Goal: Complete application form

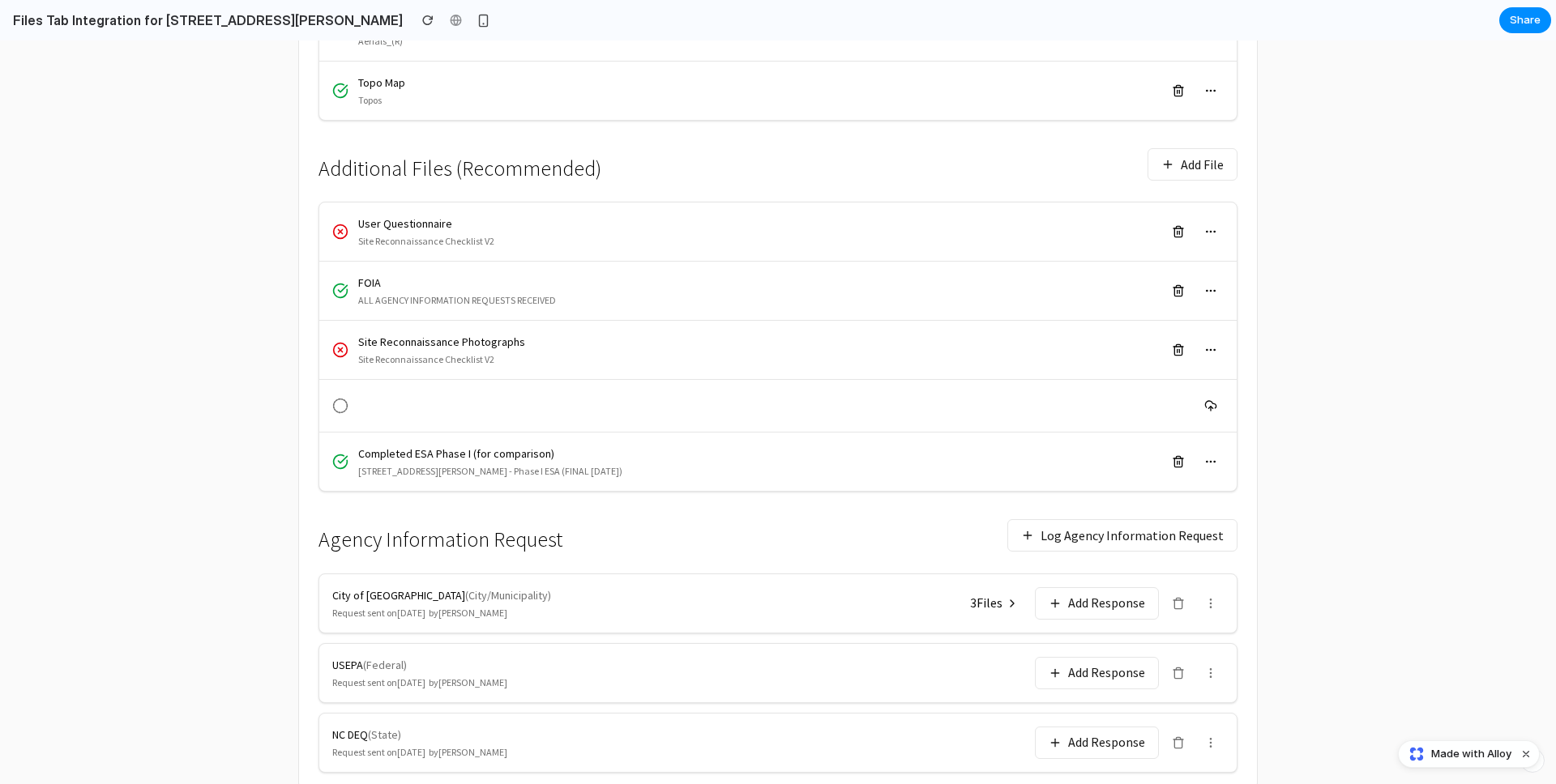
scroll to position [661, 0]
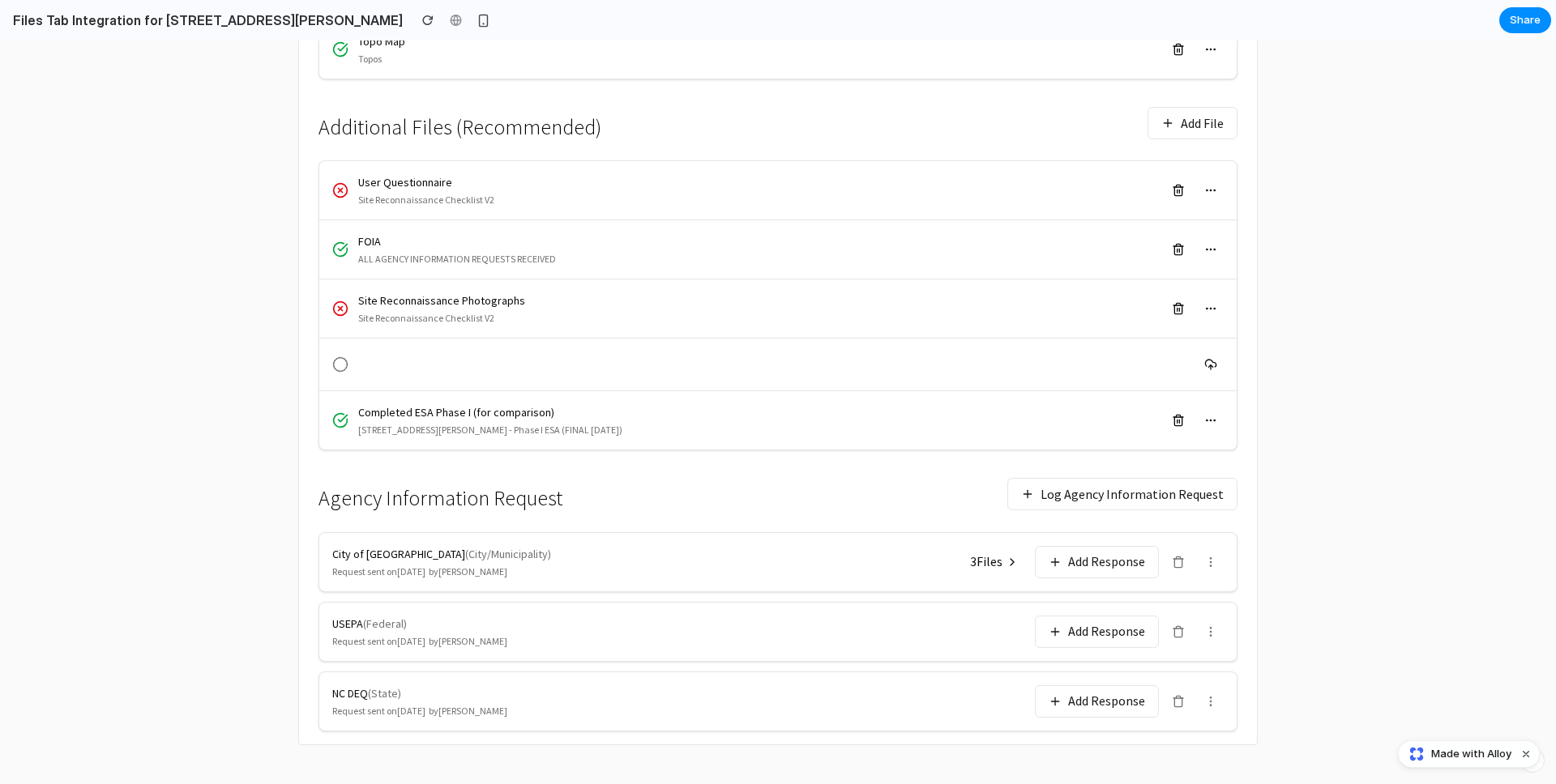
click at [1055, 508] on button "Log Agency Information Request" at bounding box center [1122, 494] width 230 height 32
click at [1086, 474] on div "Agency Information Request Log Agency Information Request" at bounding box center [778, 493] width 919 height 48
click at [1089, 496] on button "Log Agency Information Request" at bounding box center [1122, 494] width 230 height 32
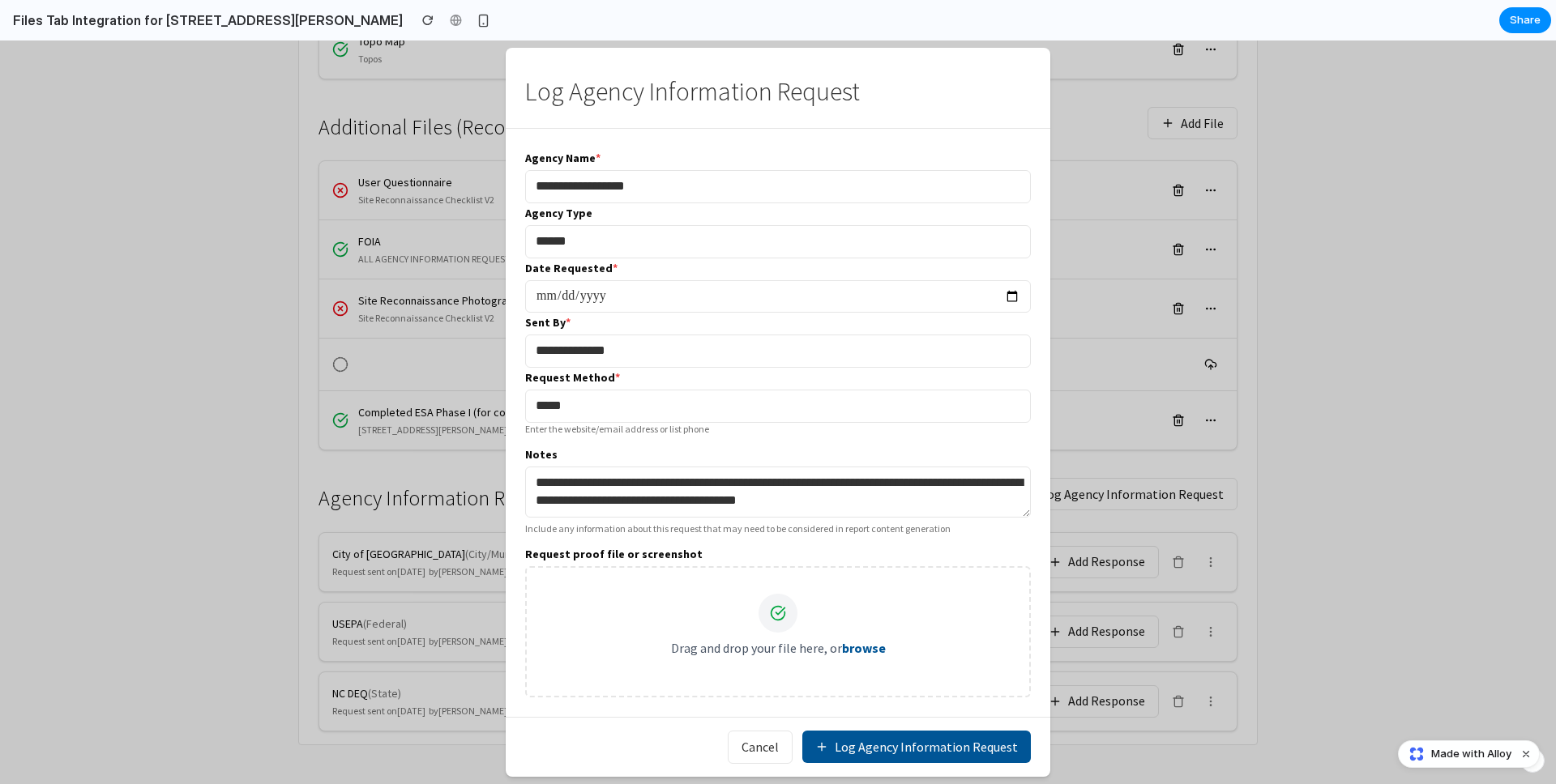
click at [1010, 292] on input "**********" at bounding box center [778, 297] width 505 height 33
click at [1015, 321] on div "**********" at bounding box center [778, 340] width 505 height 55
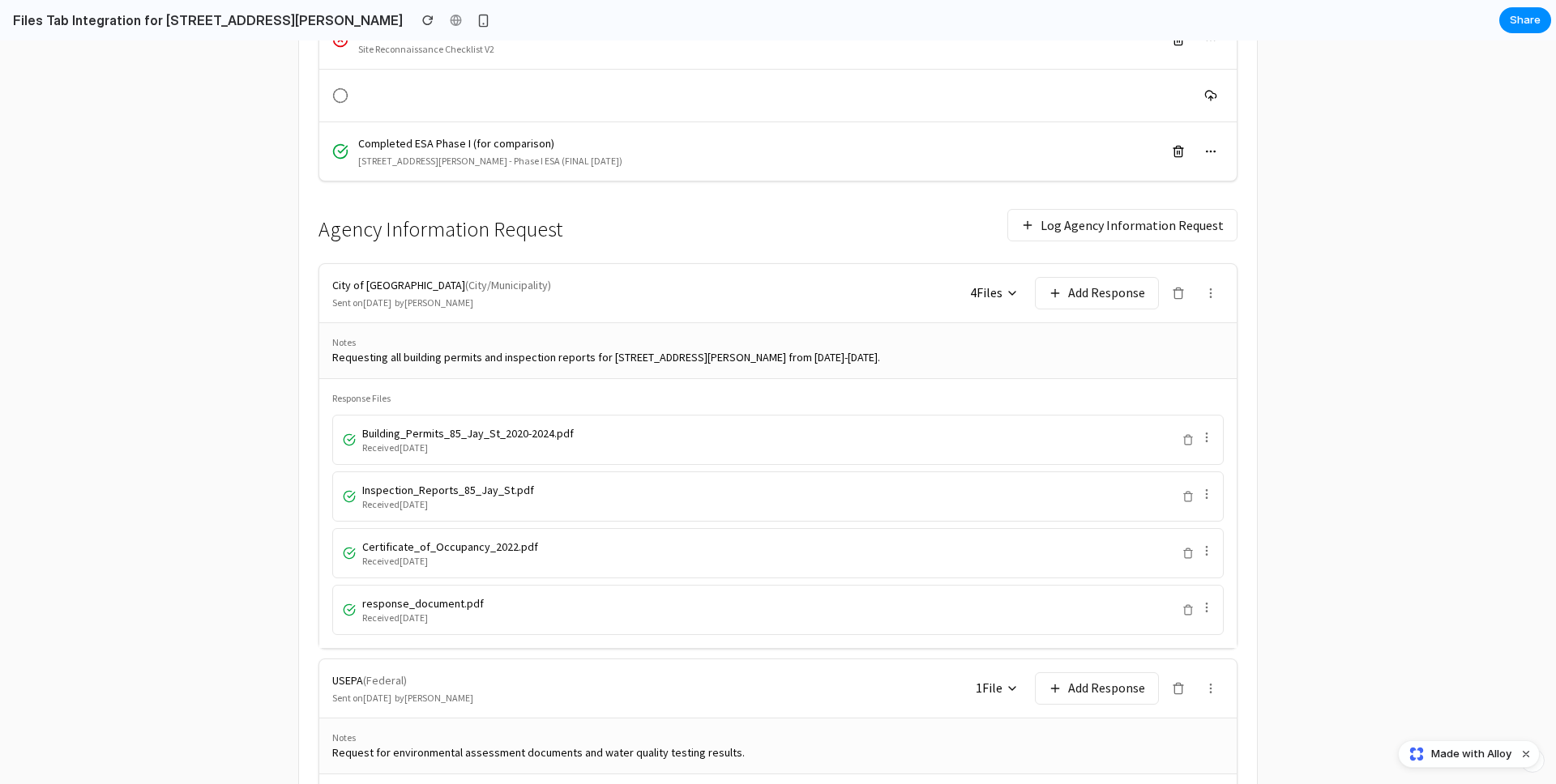
scroll to position [919, 0]
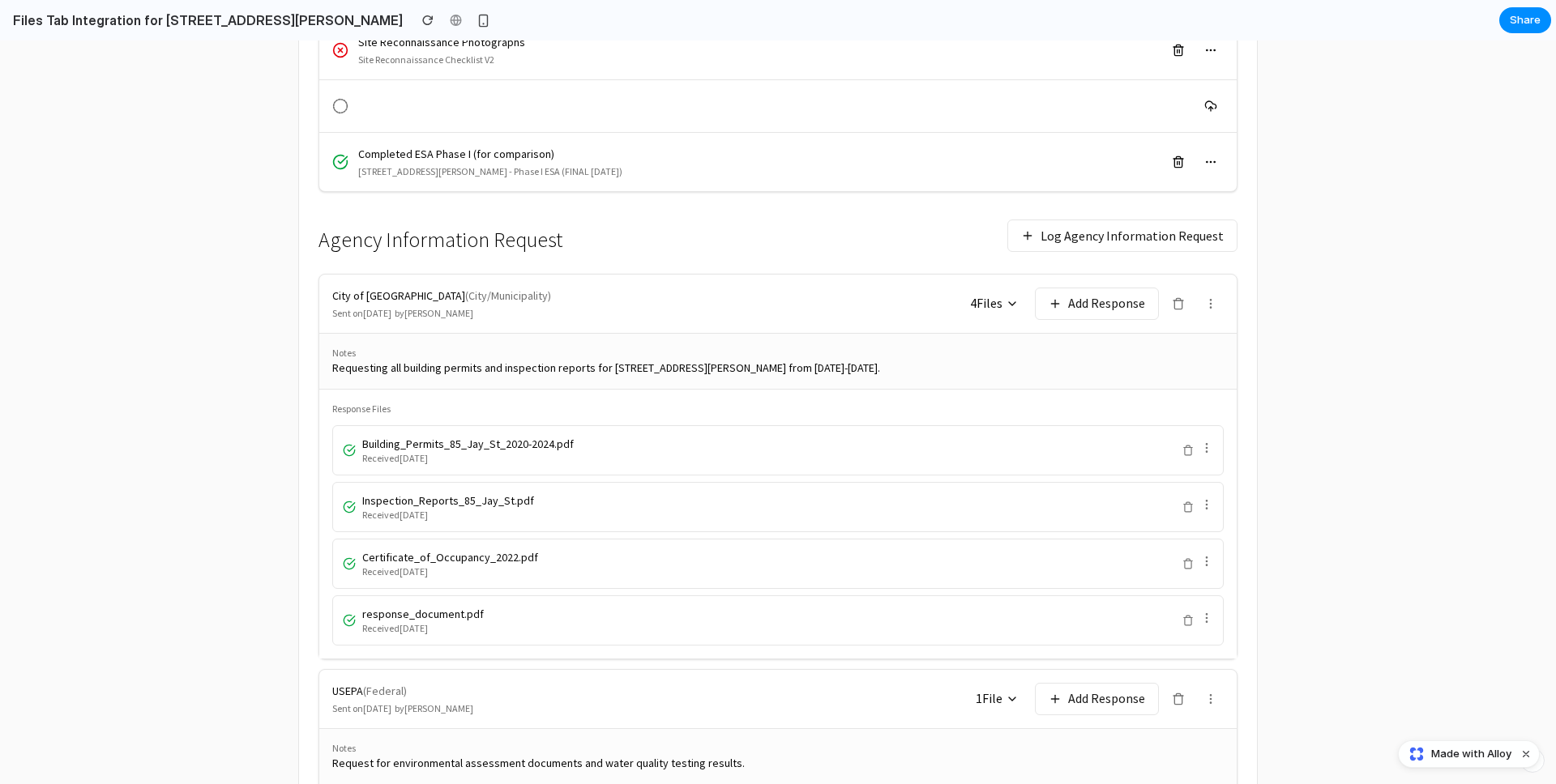
click at [1117, 231] on button "Log Agency Information Request" at bounding box center [1122, 236] width 230 height 32
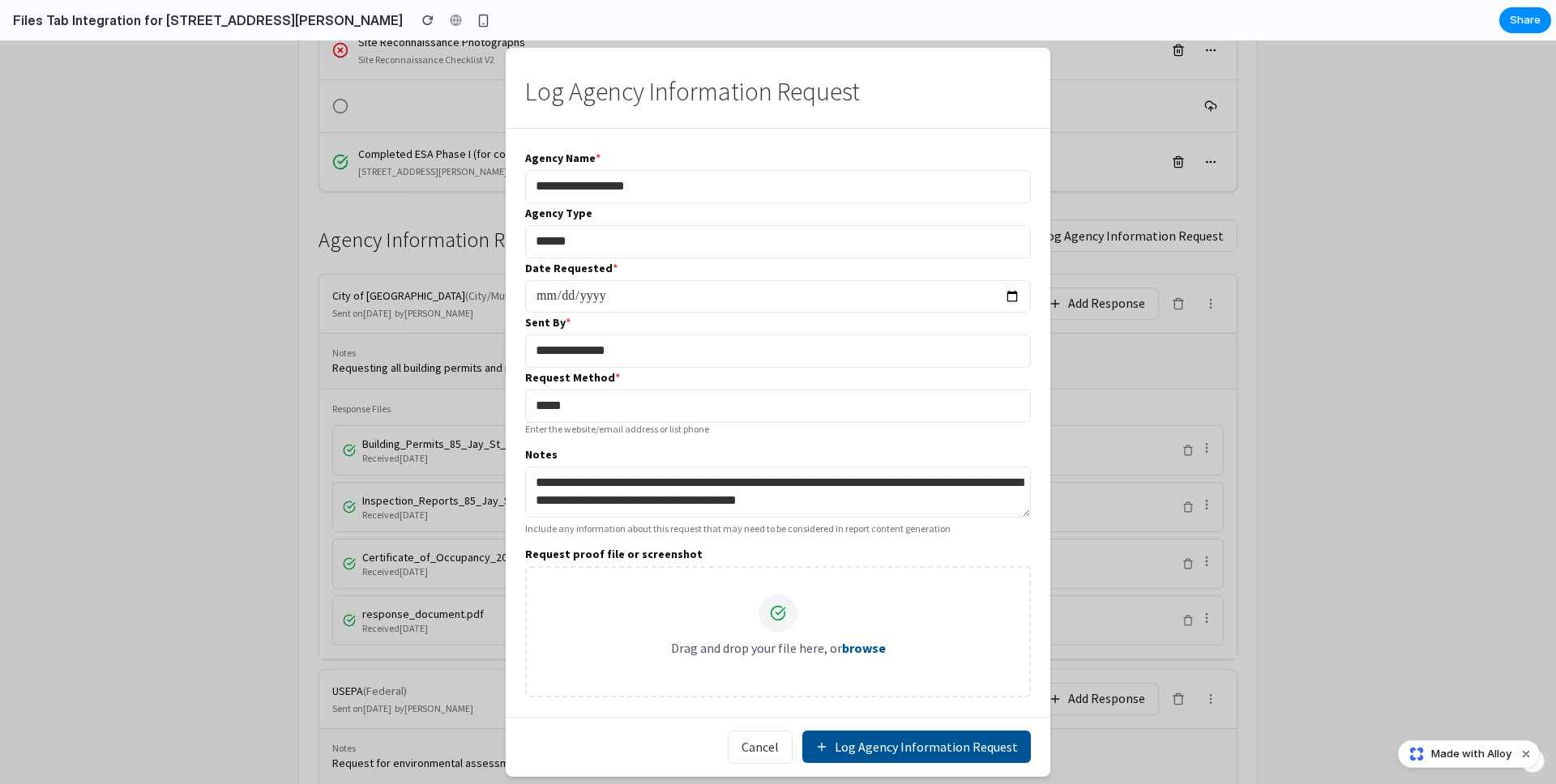
scroll to position [940, 0]
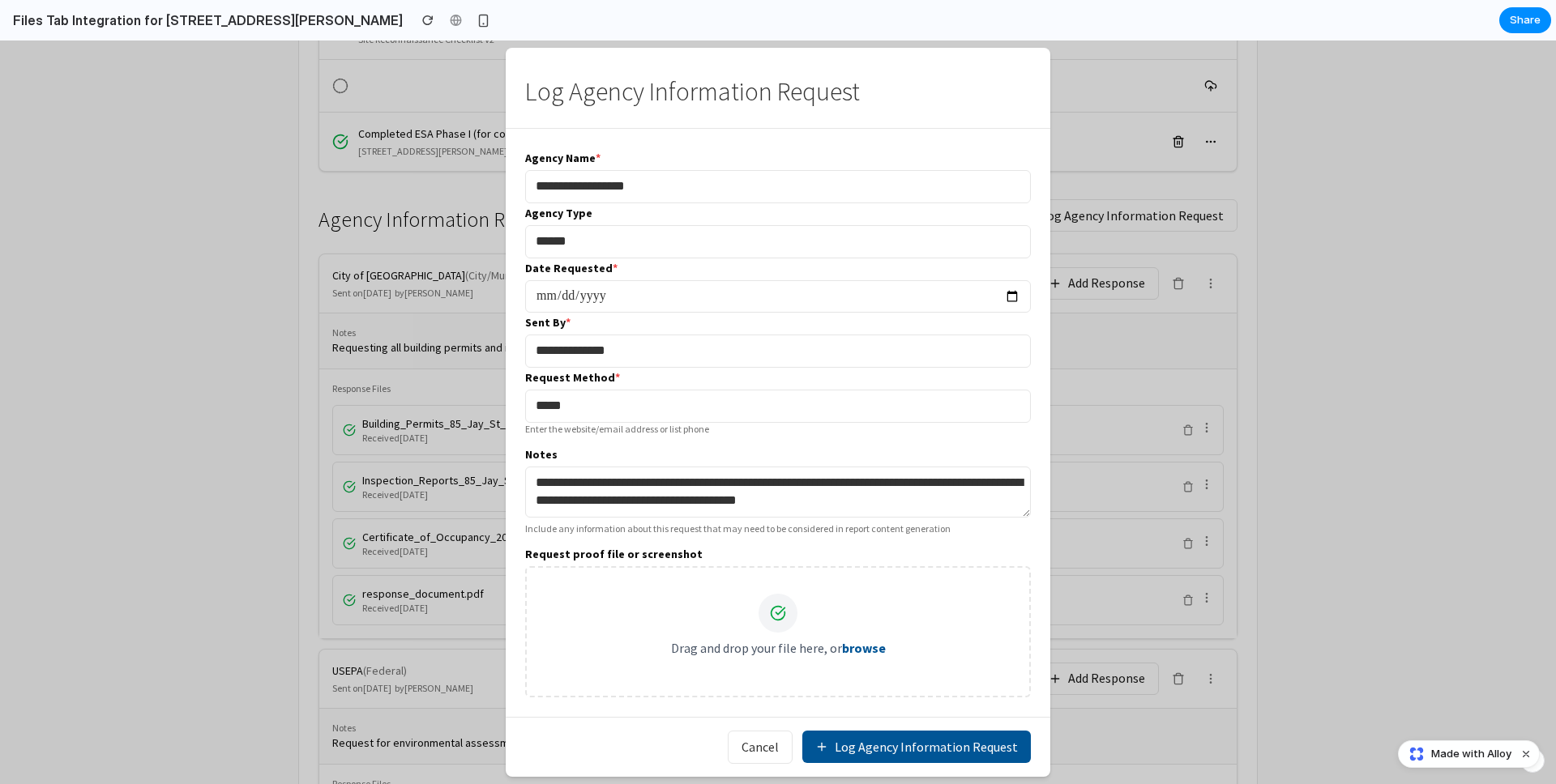
click at [624, 88] on h2 "Log Agency Information Request" at bounding box center [778, 91] width 505 height 28
copy h2 "Log Agency Information Request"
click at [758, 741] on button "Cancel" at bounding box center [760, 747] width 65 height 33
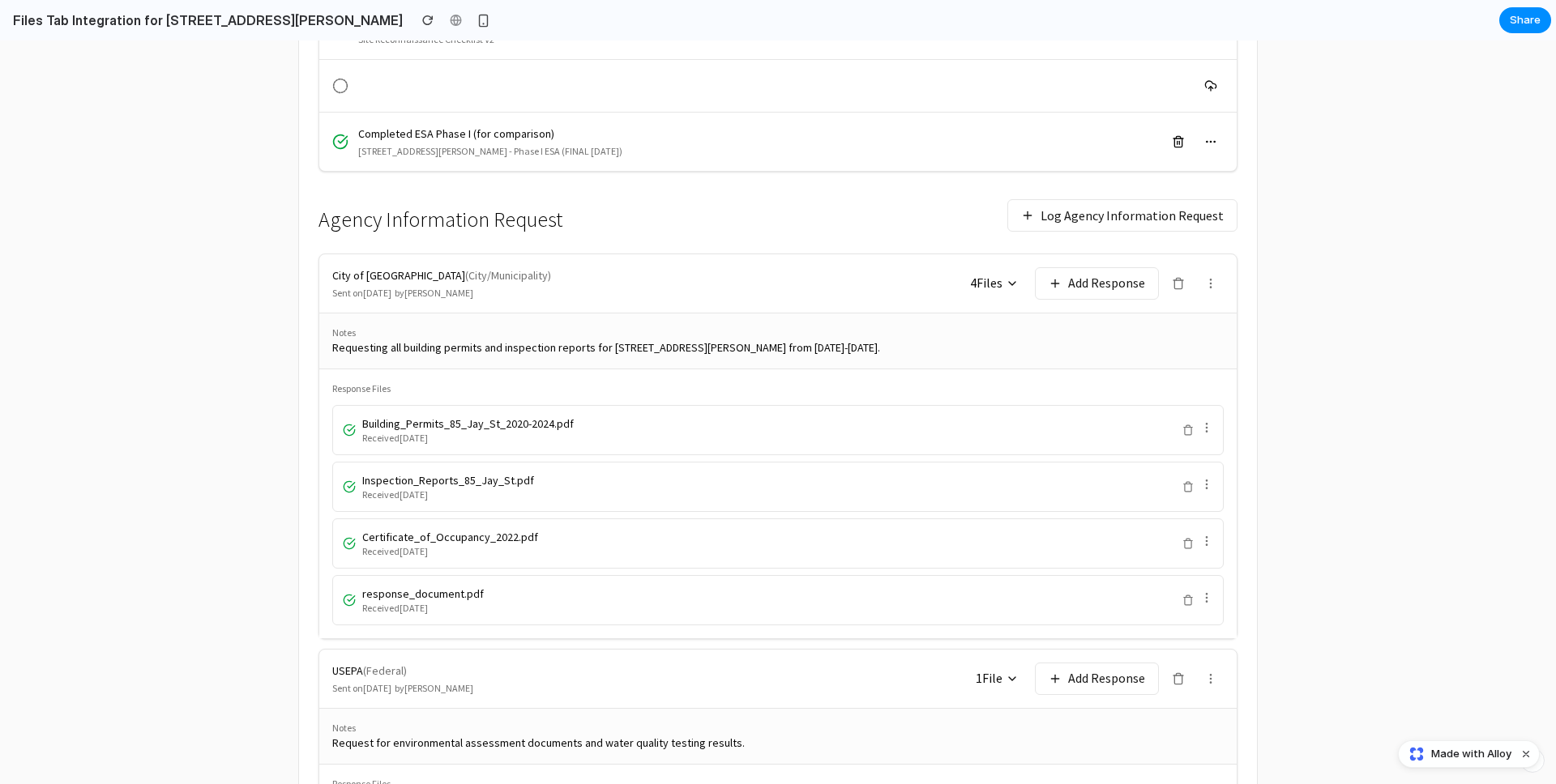
click at [1134, 216] on button "Log Agency Information Request" at bounding box center [1122, 215] width 230 height 32
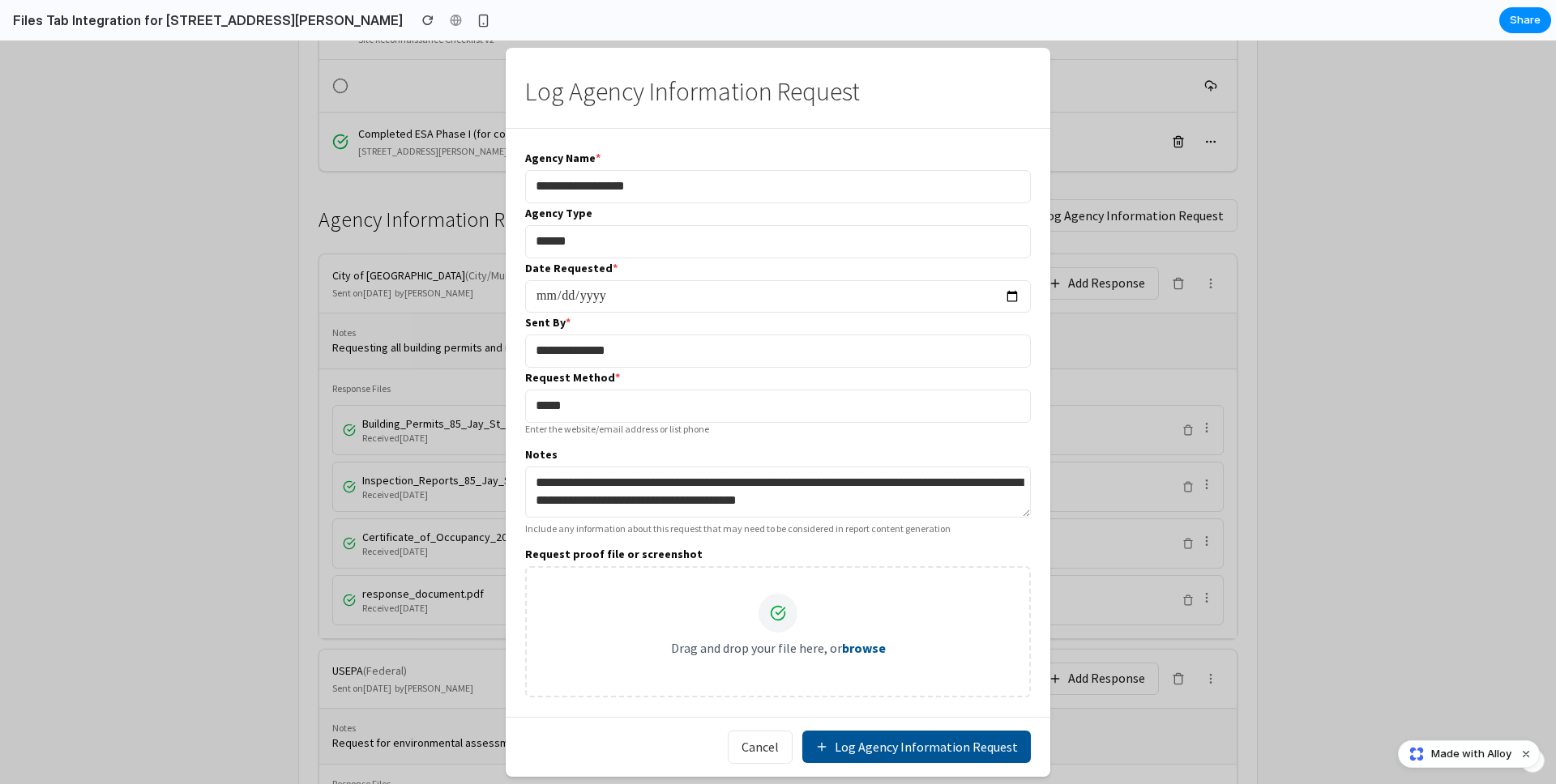
click at [780, 753] on button "Cancel" at bounding box center [760, 747] width 65 height 33
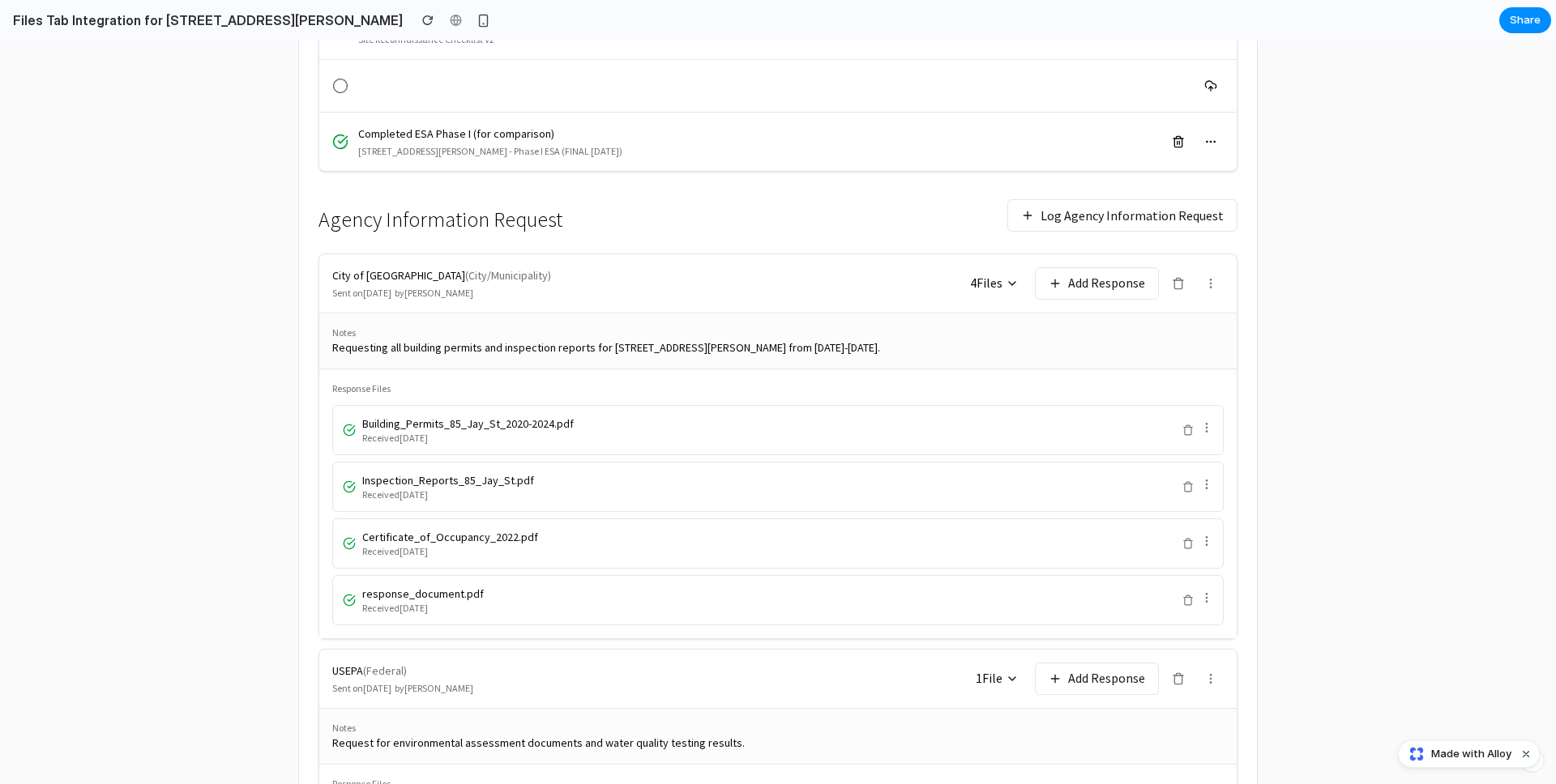
click at [1006, 281] on icon at bounding box center [1012, 283] width 13 height 13
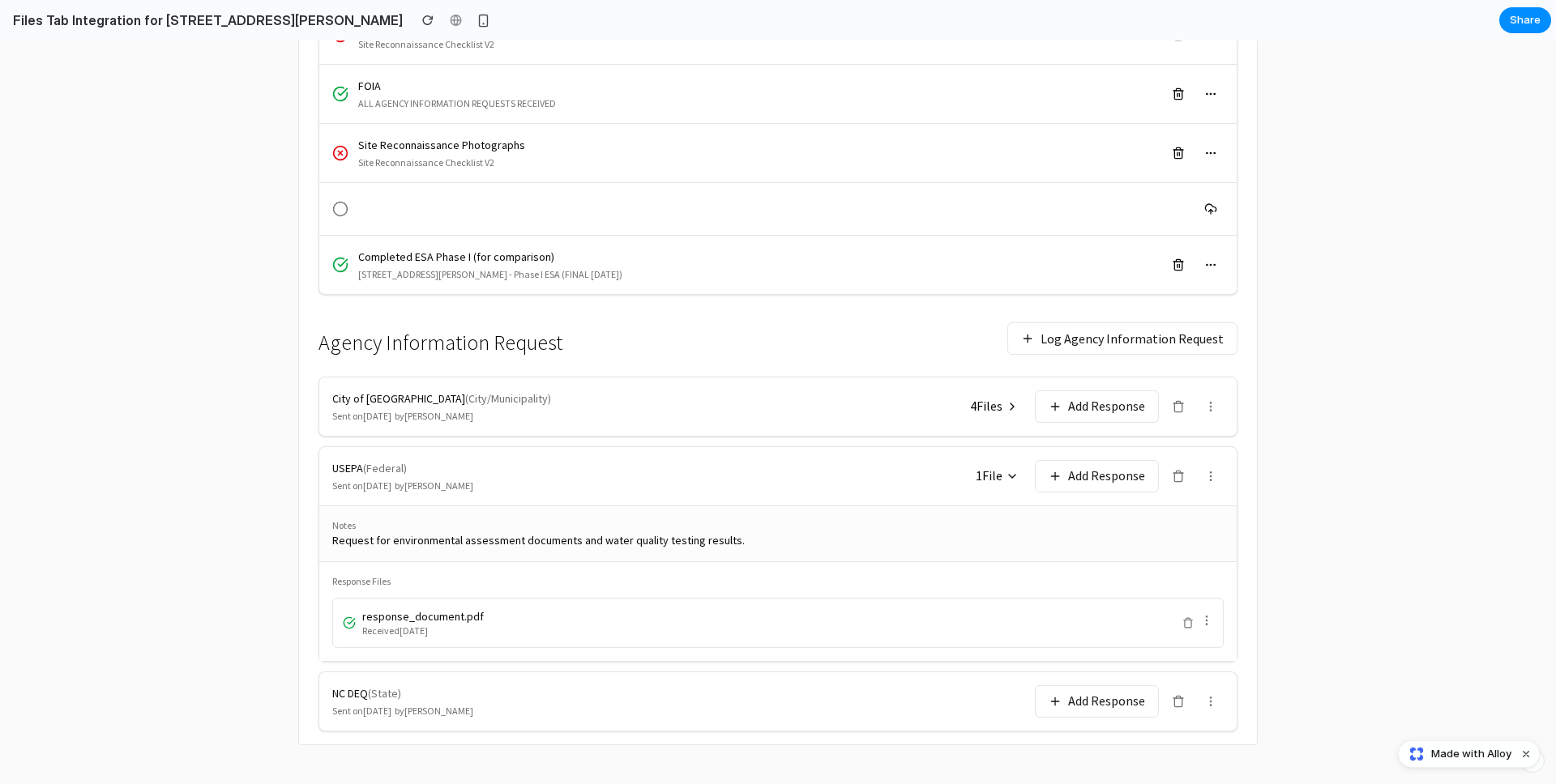
scroll to position [816, 0]
click at [995, 413] on span "4 File s" at bounding box center [986, 406] width 32 height 19
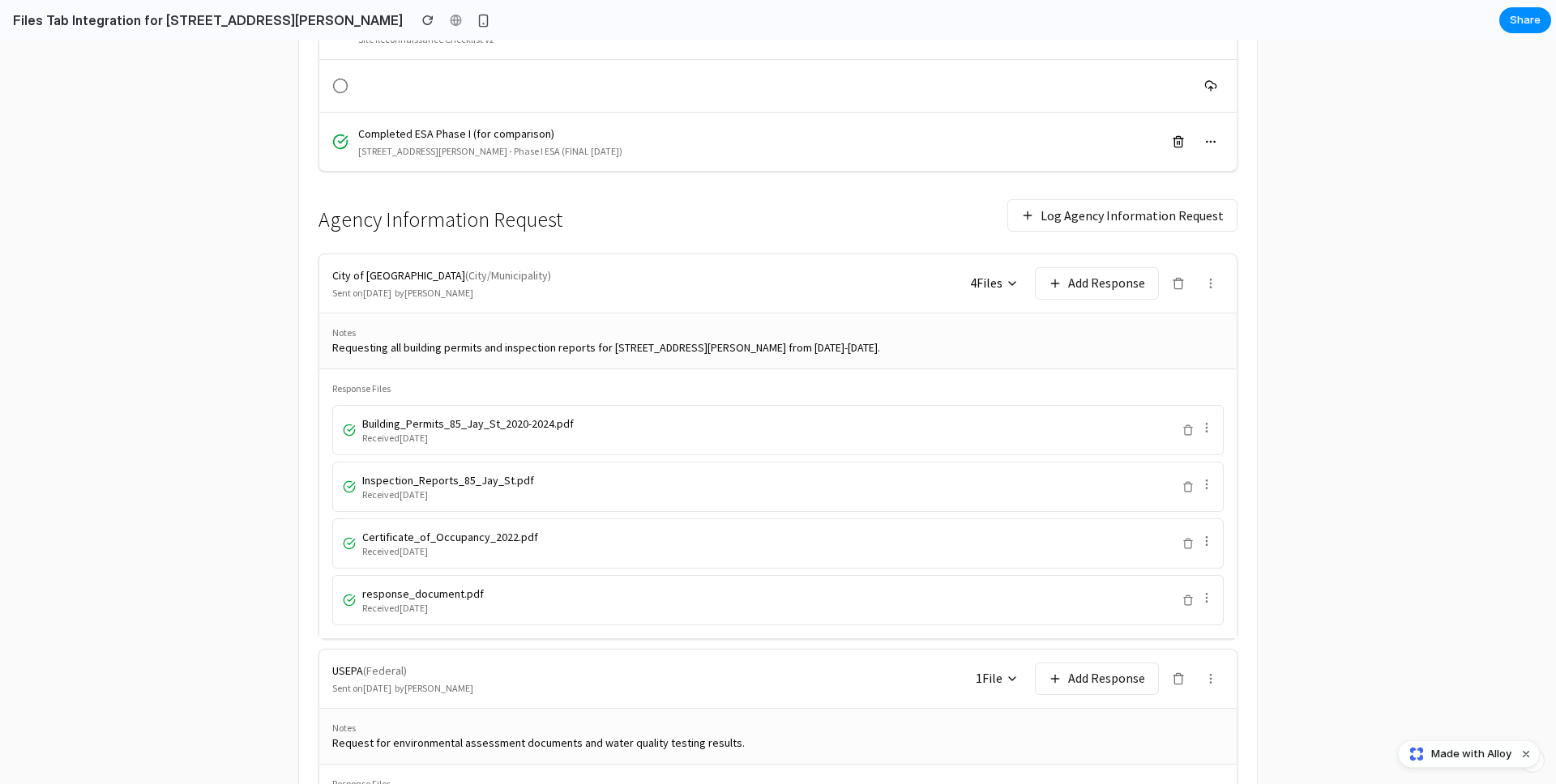
click at [1084, 291] on button "Add Response" at bounding box center [1097, 283] width 124 height 32
click at [1052, 285] on button "Add Response" at bounding box center [1097, 283] width 124 height 32
click at [1137, 204] on button "Log Agency Information Request" at bounding box center [1122, 215] width 230 height 32
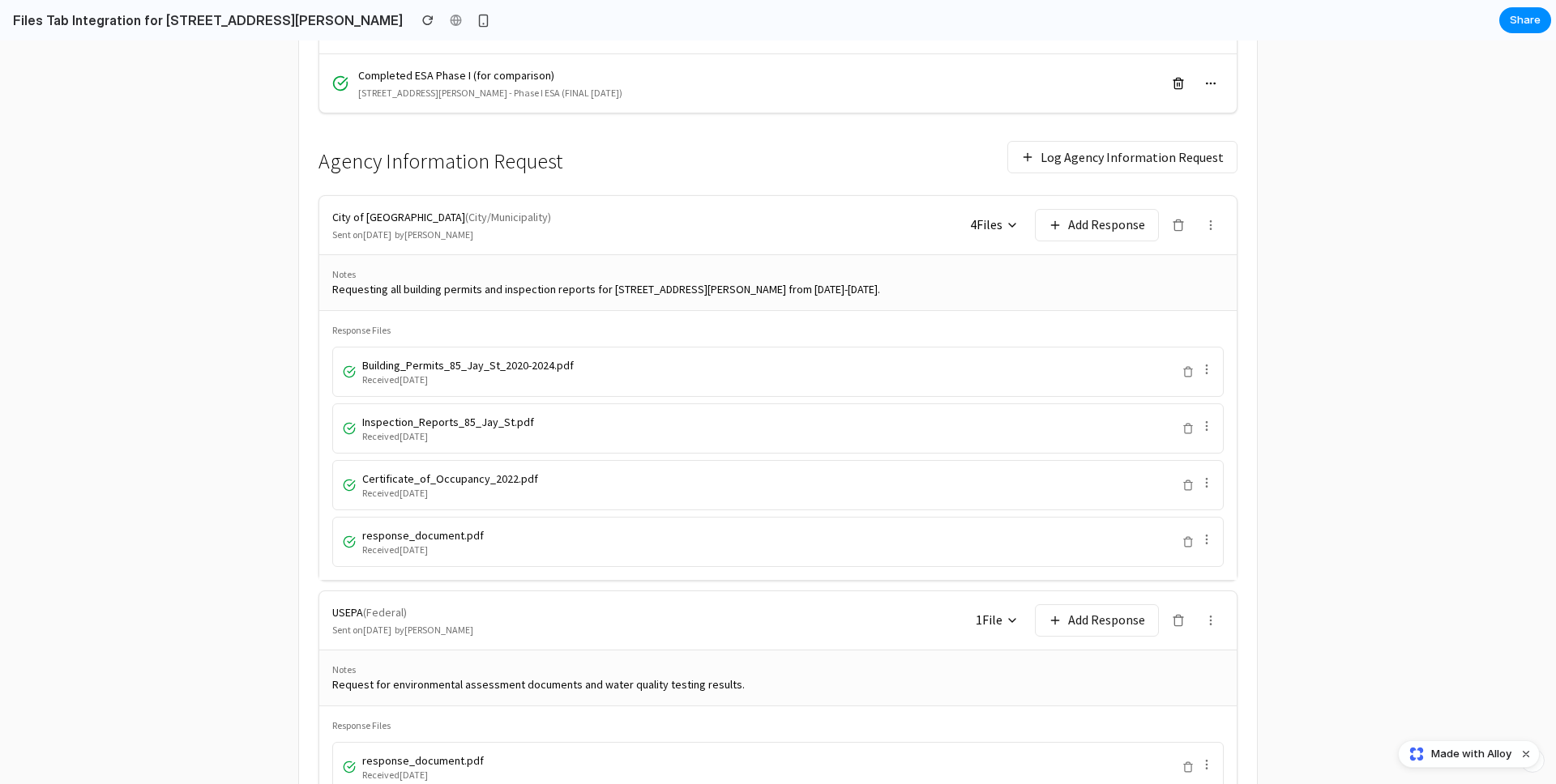
scroll to position [1028, 0]
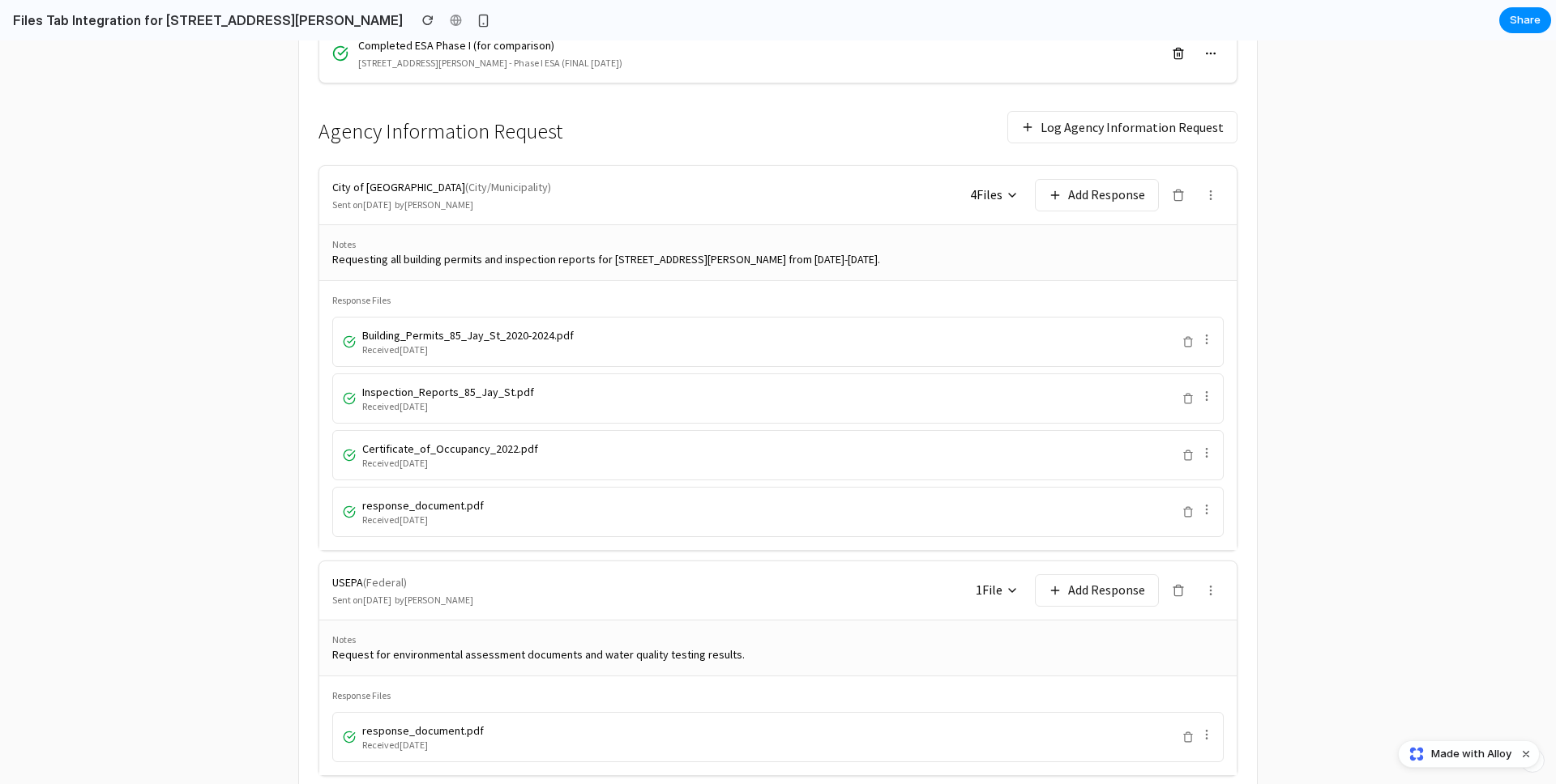
click at [1141, 116] on button "Log Agency Information Request" at bounding box center [1122, 127] width 230 height 32
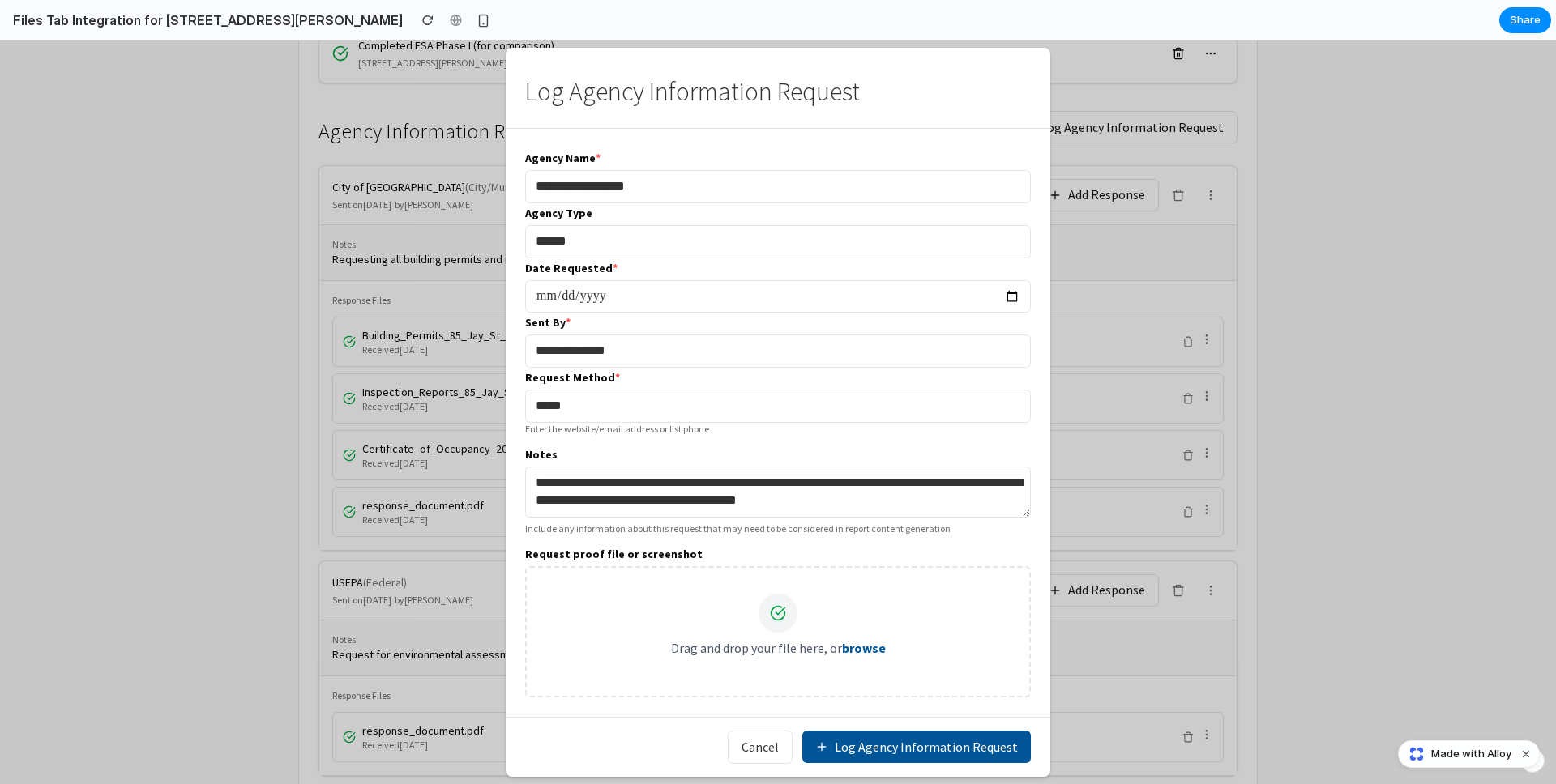
click at [896, 739] on button "Log Agency Information Request" at bounding box center [916, 747] width 229 height 32
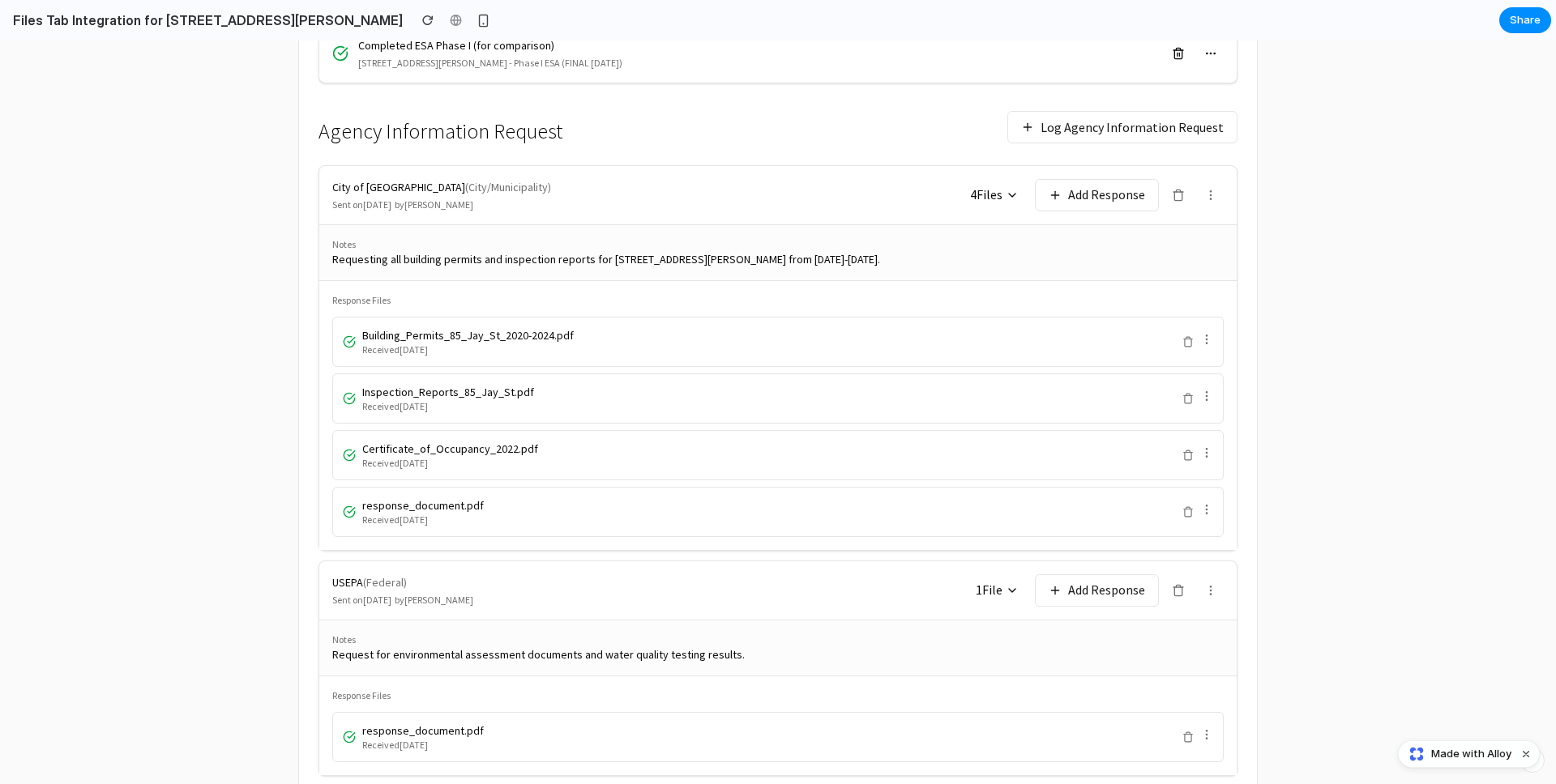
scroll to position [1212, 0]
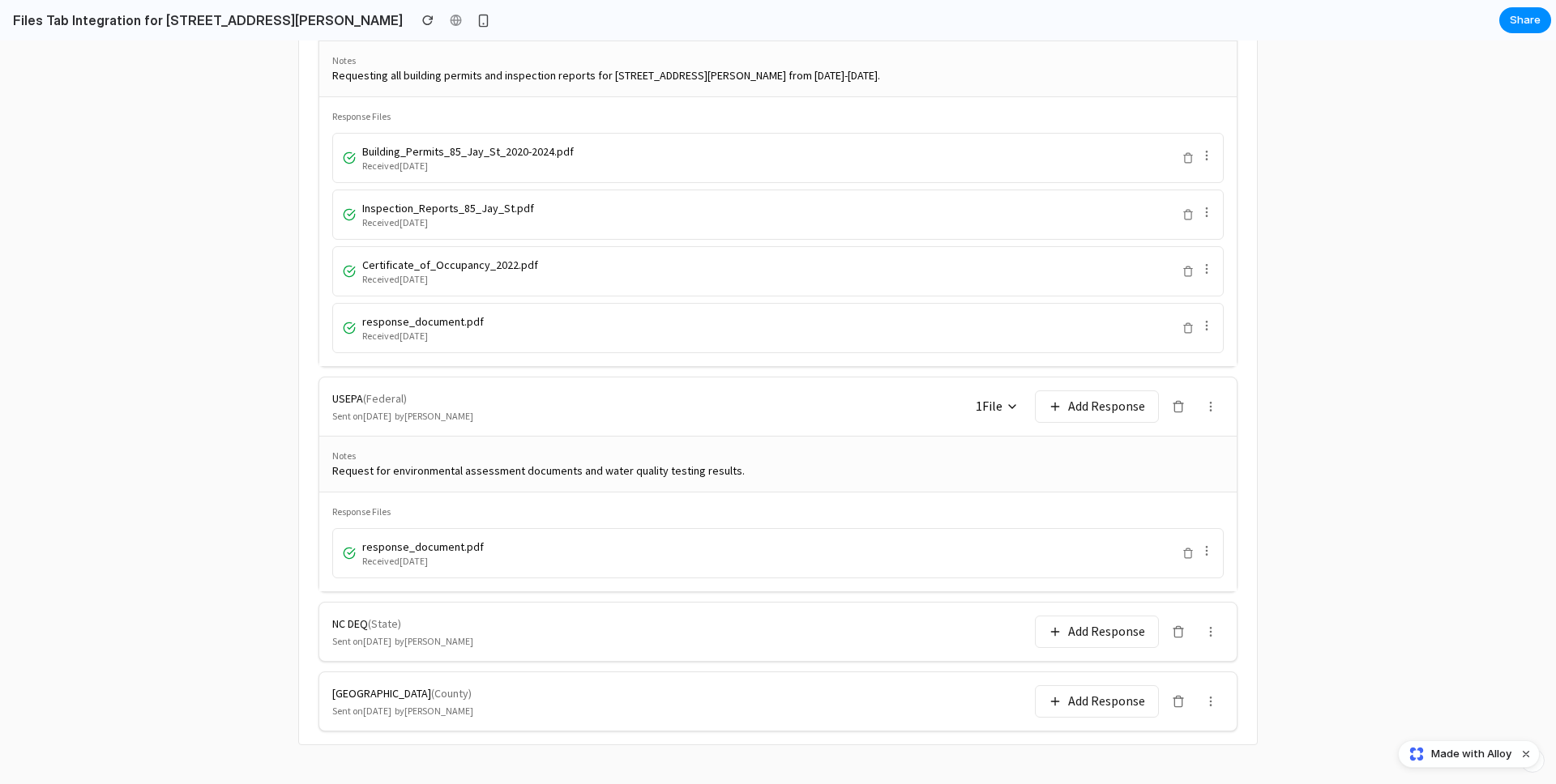
click at [1089, 697] on button "Add Response" at bounding box center [1097, 702] width 124 height 32
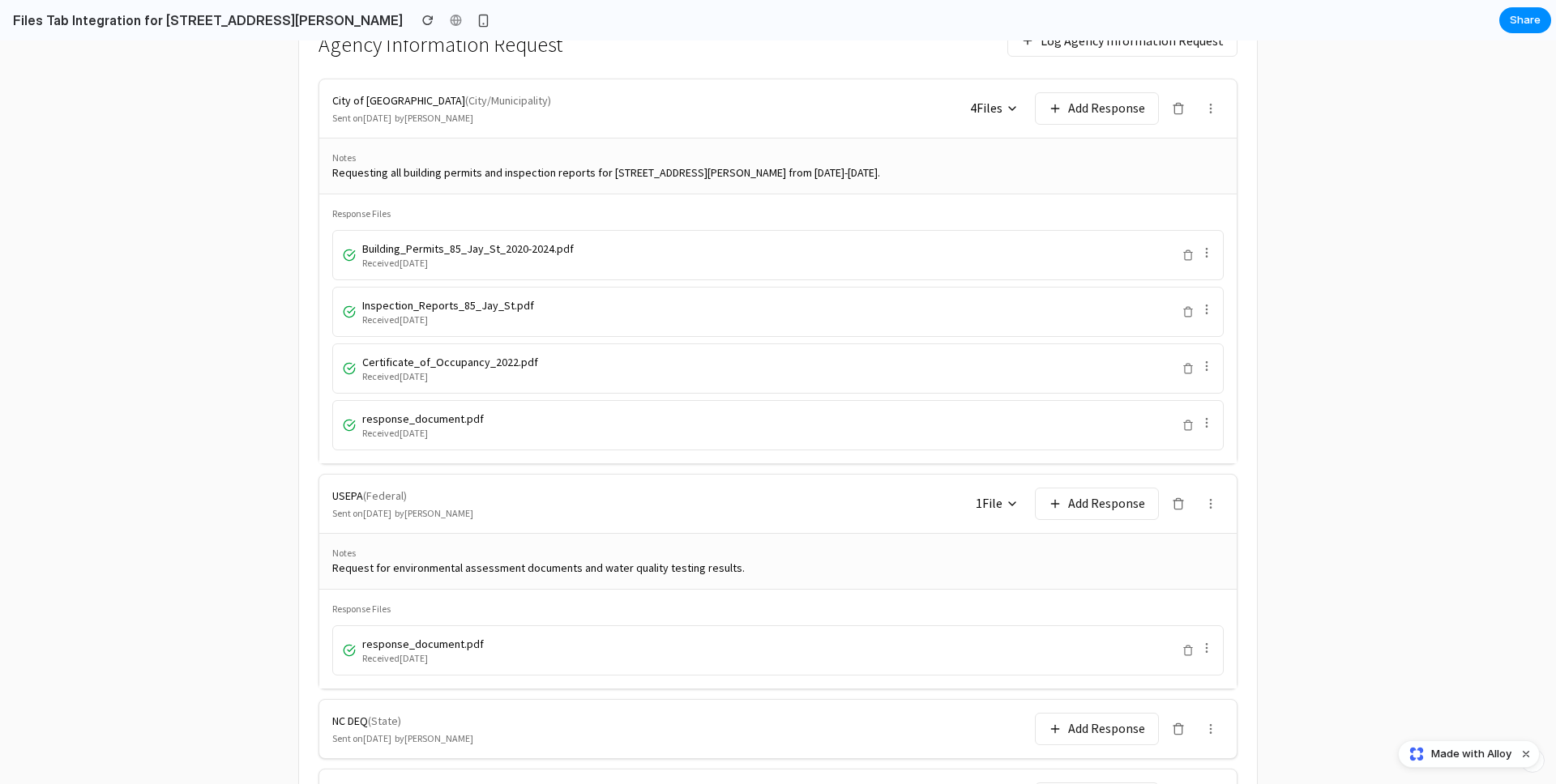
scroll to position [1094, 0]
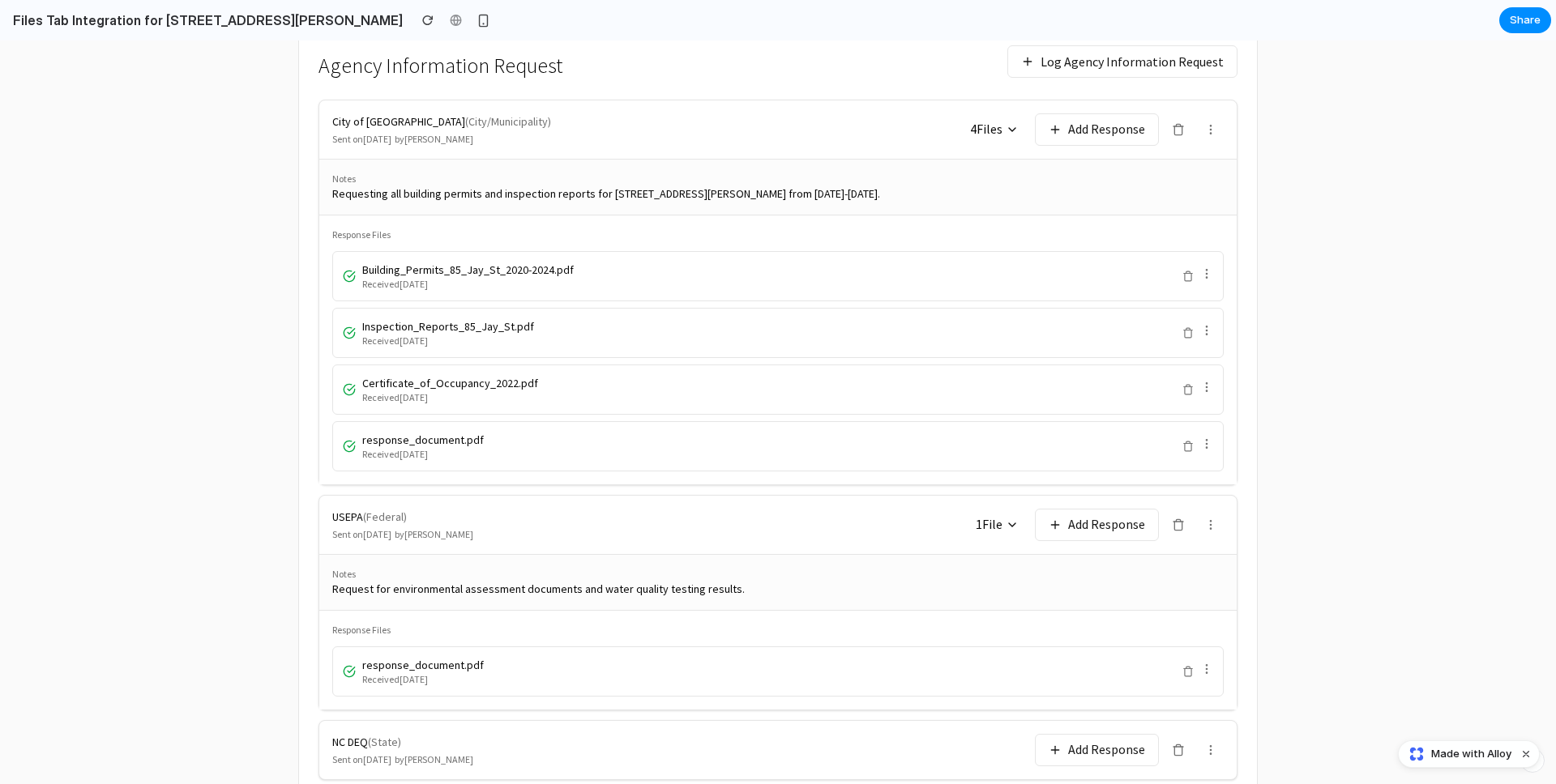
click at [1111, 65] on button "Log Agency Information Request" at bounding box center [1122, 61] width 230 height 32
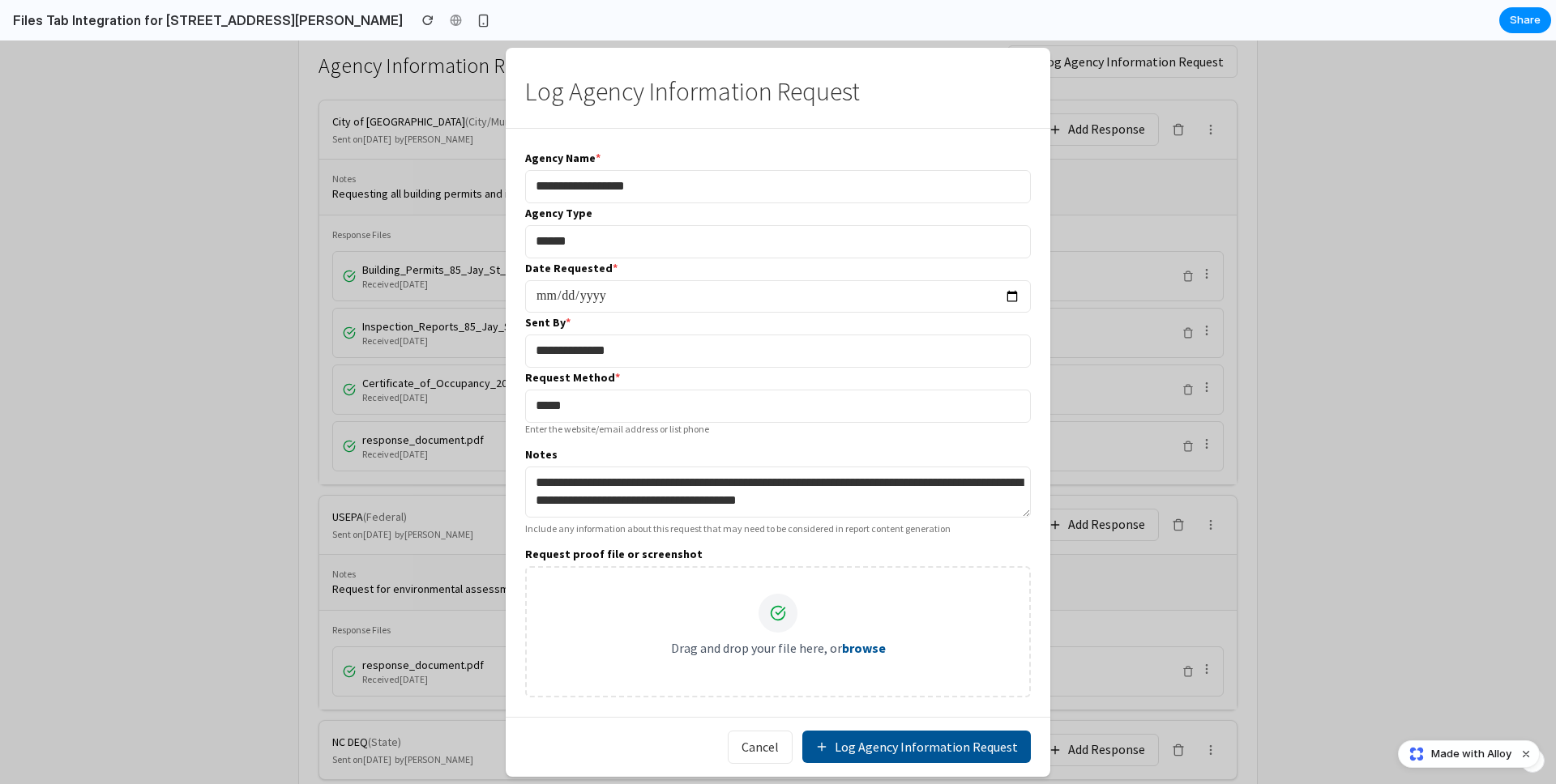
click at [811, 617] on div "Drag and drop your file here, or browse" at bounding box center [778, 628] width 451 height 68
click at [860, 662] on div "Drag and drop your file here, or browse" at bounding box center [778, 632] width 505 height 131
click at [861, 637] on div "Drag and drop your file here, or browse" at bounding box center [778, 628] width 451 height 68
click at [640, 560] on label "Request proof file or screenshot" at bounding box center [613, 554] width 178 height 16
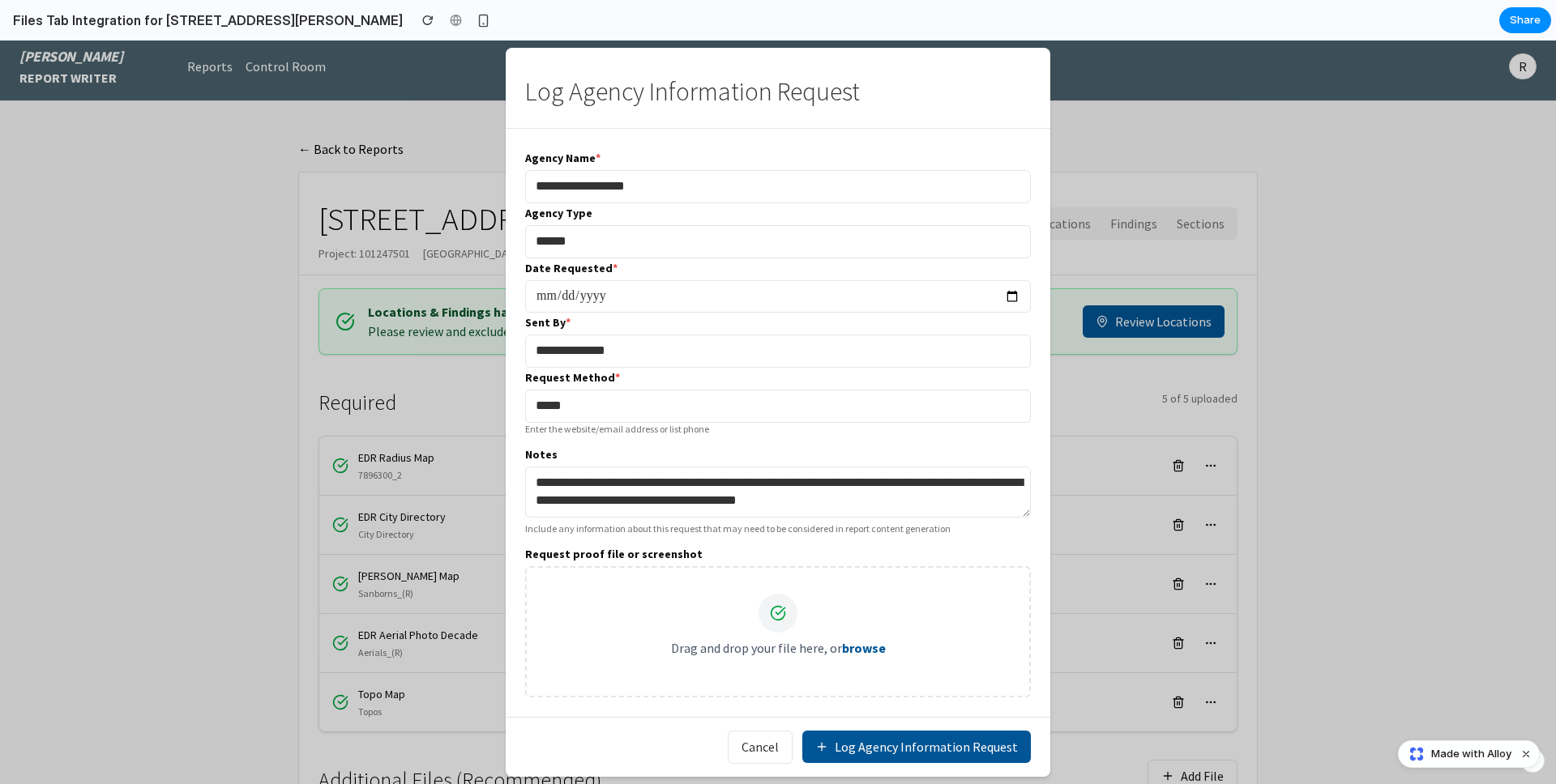
scroll to position [0, 0]
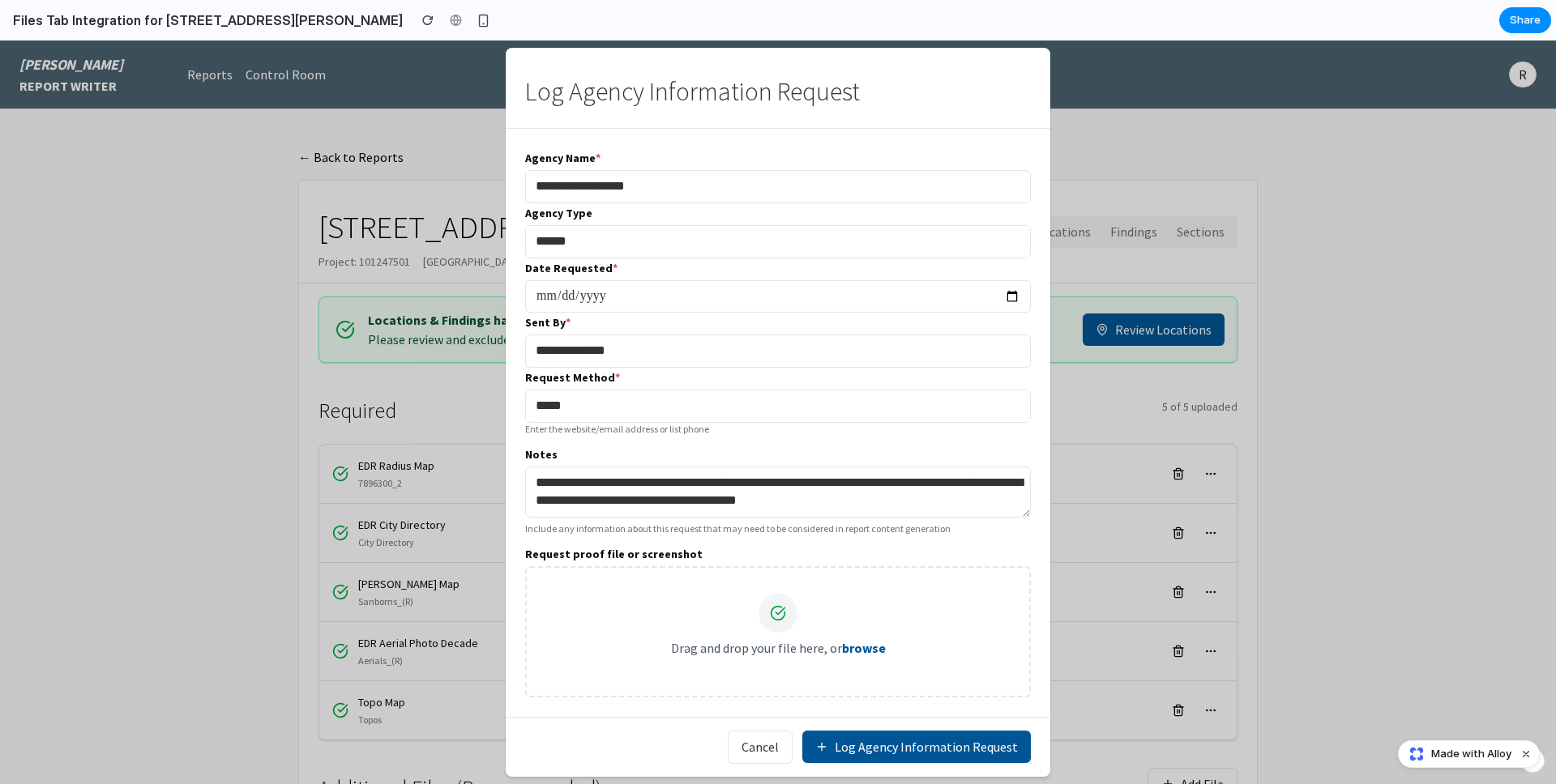
scroll to position [661, 0]
